Goal: Check status: Check status

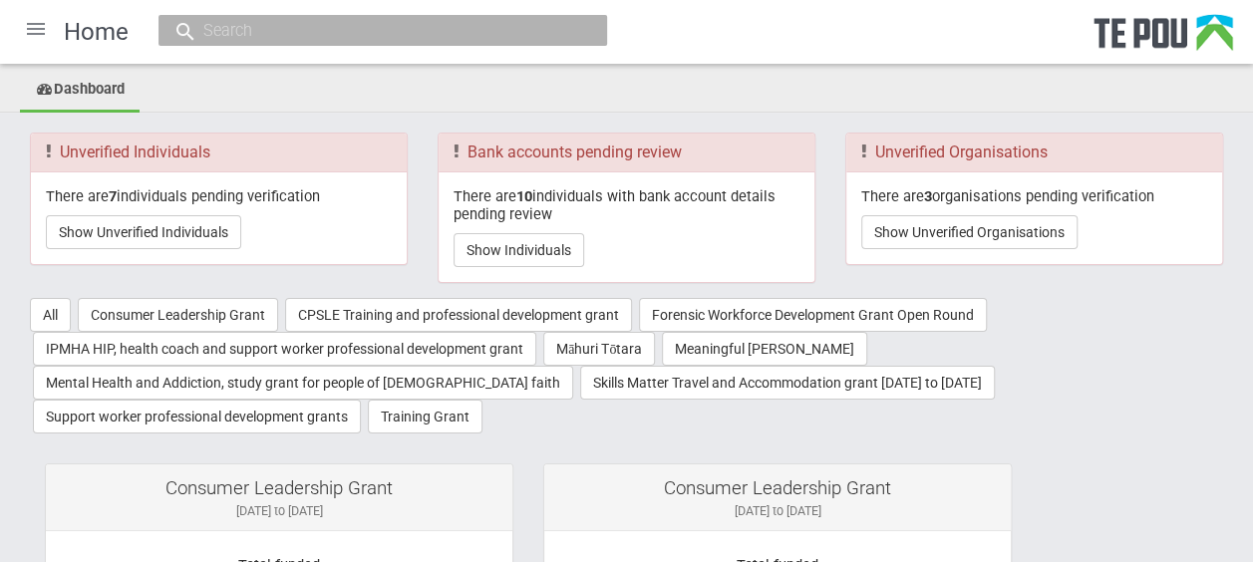
click at [46, 34] on div at bounding box center [36, 29] width 48 height 48
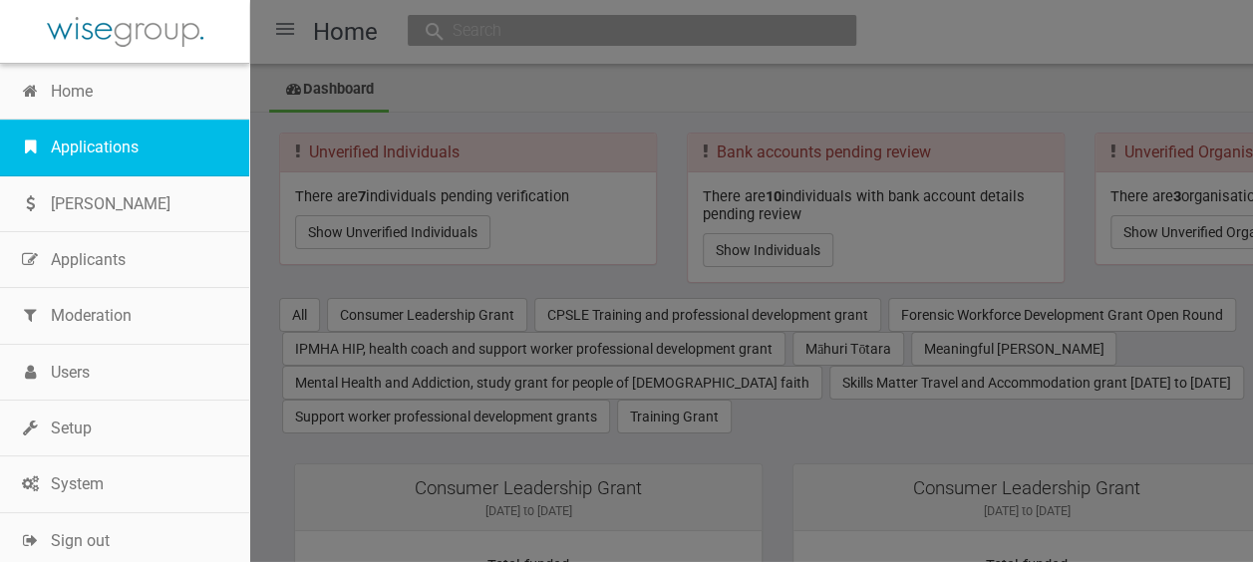
click at [124, 138] on link "Applications" at bounding box center [124, 148] width 249 height 56
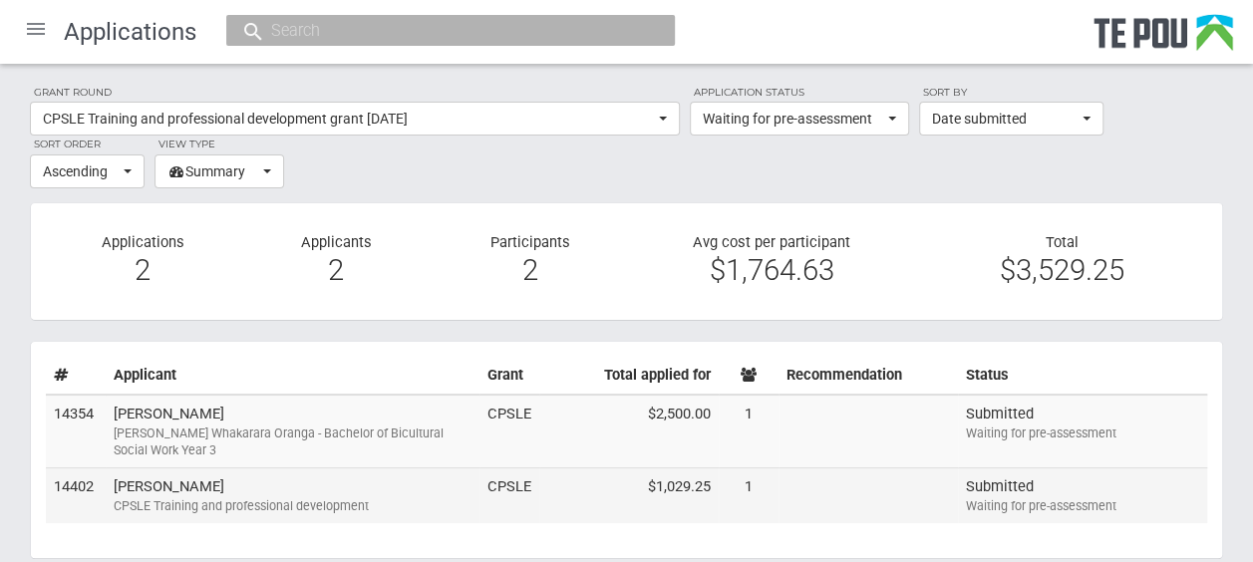
click at [403, 481] on td "Paul Clements CPSLE Training and professional development" at bounding box center [293, 495] width 374 height 55
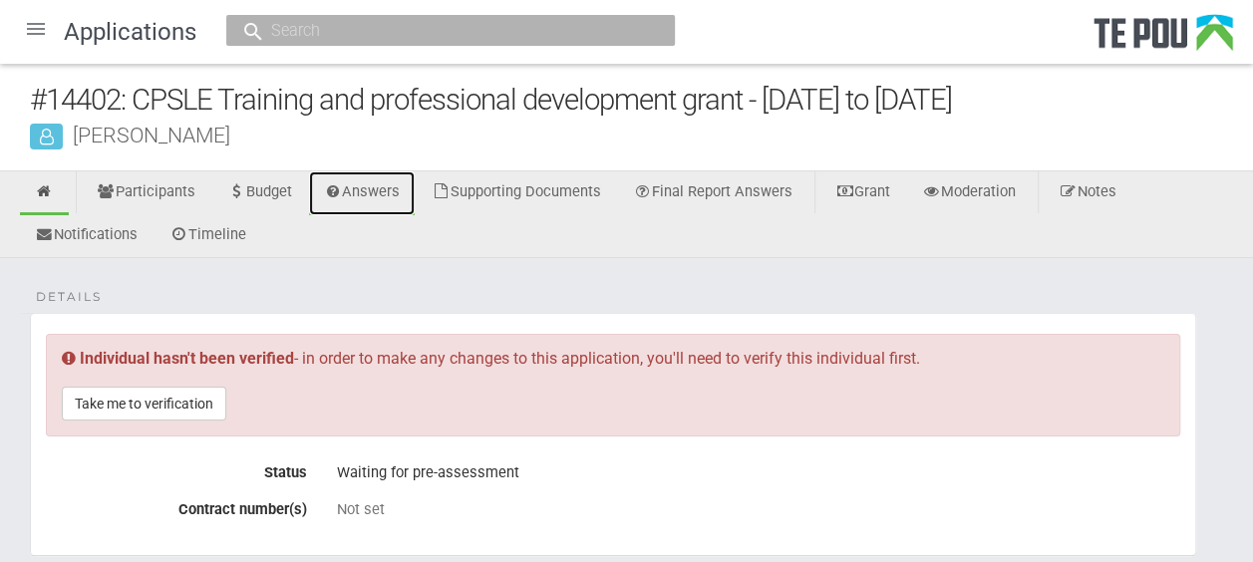
click at [393, 193] on link "Answers" at bounding box center [362, 193] width 107 height 44
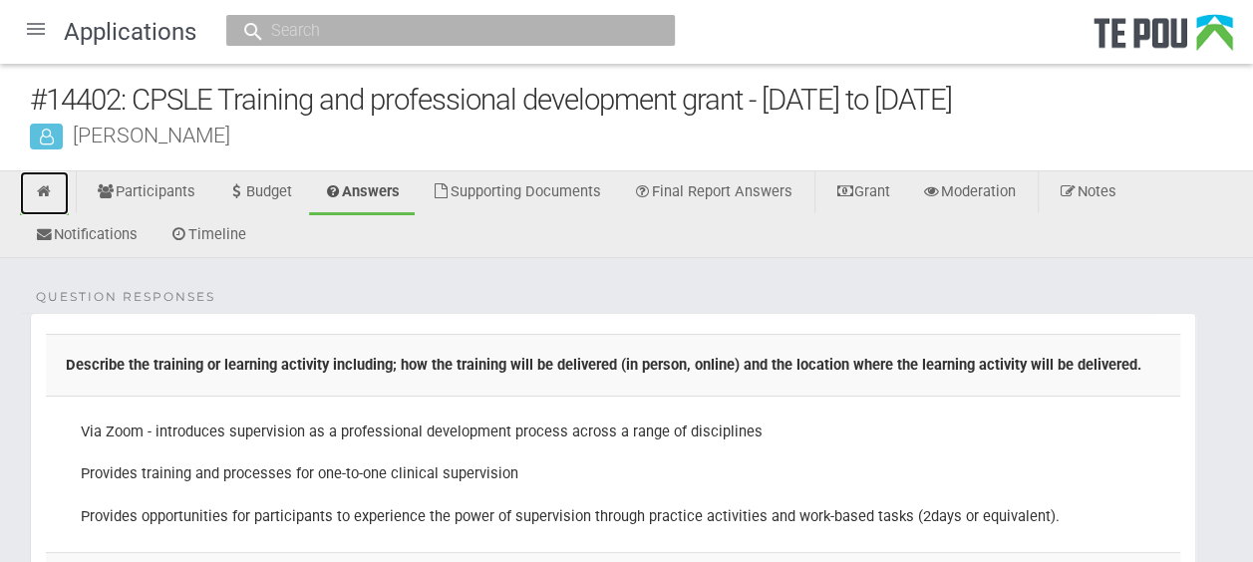
click at [60, 181] on link at bounding box center [44, 193] width 49 height 44
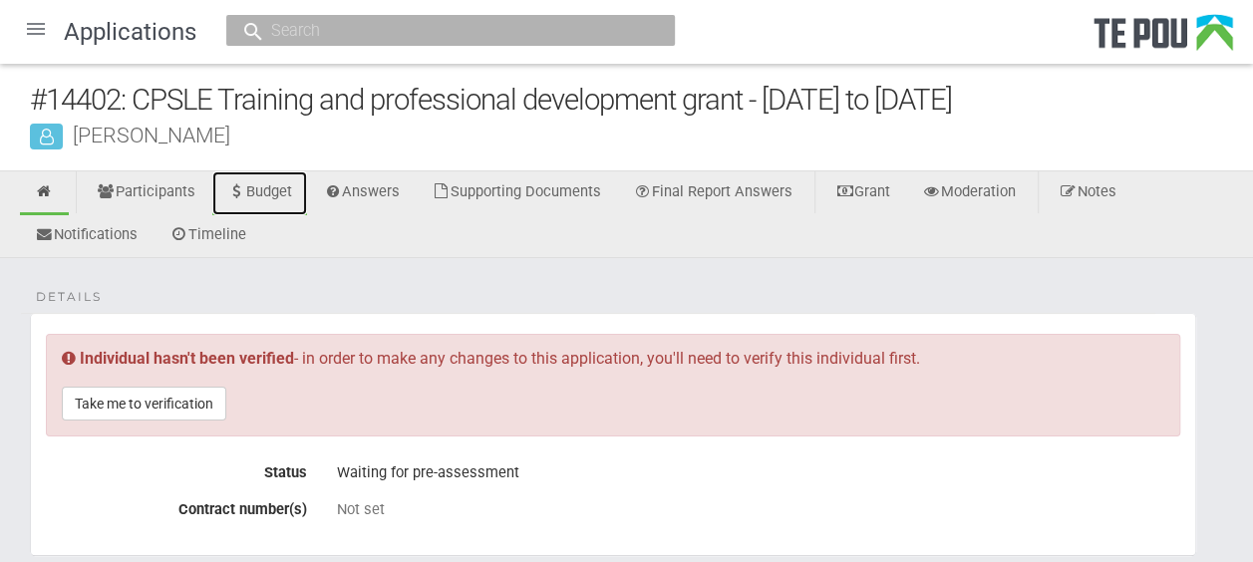
click at [287, 191] on link "Budget" at bounding box center [259, 193] width 95 height 44
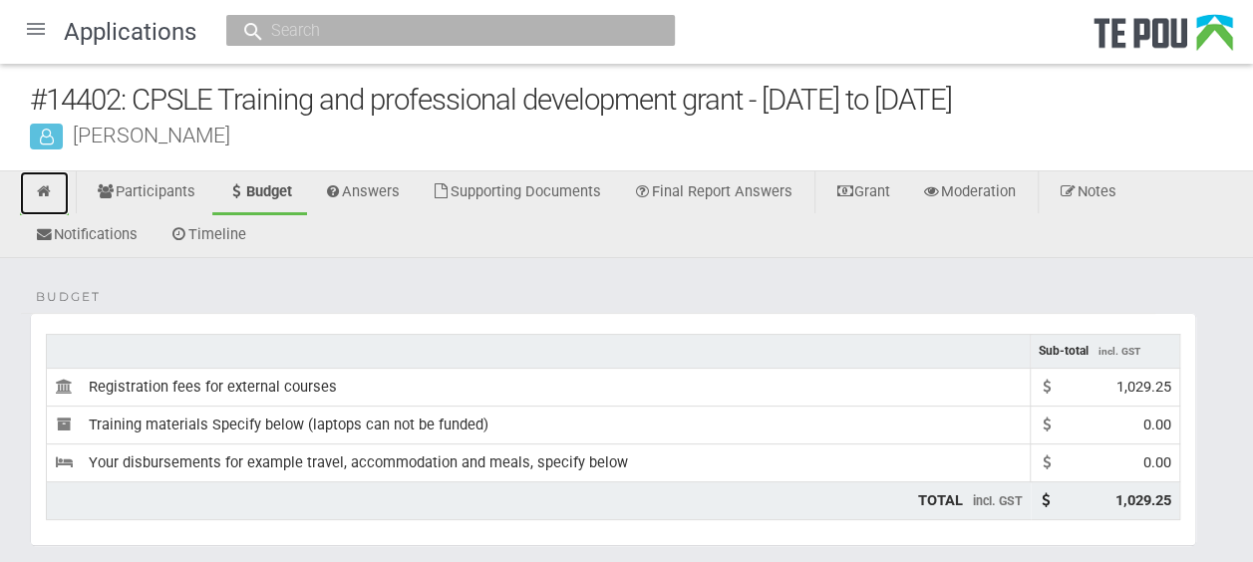
click at [56, 189] on link at bounding box center [44, 193] width 49 height 44
